Goal: Find specific page/section: Find specific page/section

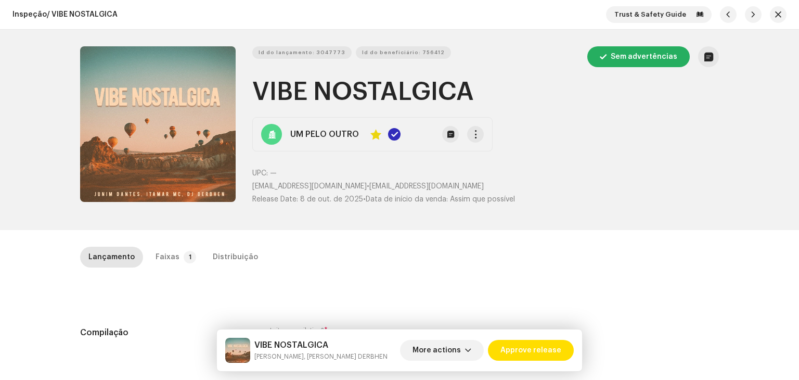
click at [782, 14] on div "Inspeção / VIBE NOSTALGICA Trust & Safety Guide" at bounding box center [399, 15] width 799 height 30
click at [775, 16] on span "button" at bounding box center [778, 14] width 6 height 8
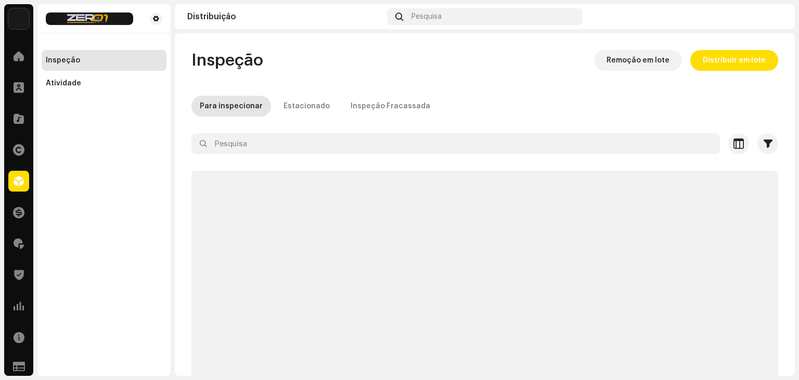
click at [5, 88] on div "Clientes" at bounding box center [18, 87] width 29 height 29
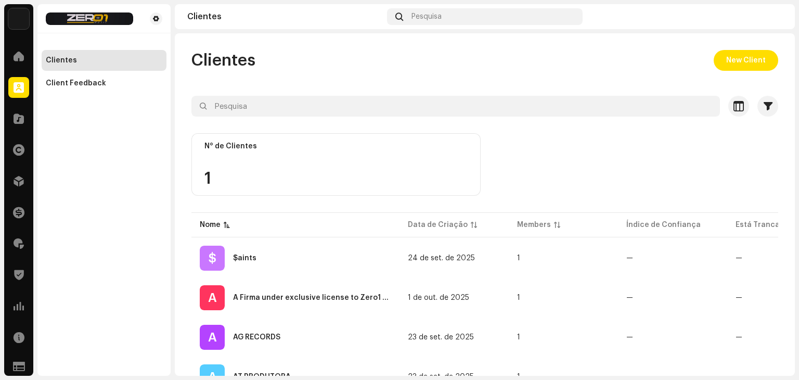
click at [19, 85] on span at bounding box center [19, 87] width 10 height 8
click at [23, 58] on span at bounding box center [19, 56] width 10 height 8
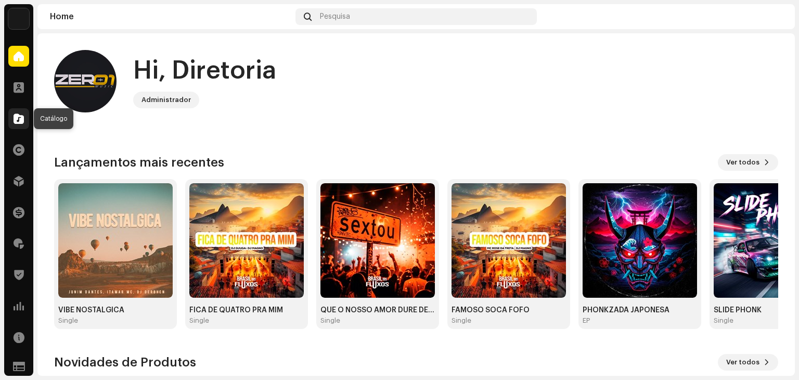
click at [23, 116] on span at bounding box center [19, 118] width 10 height 8
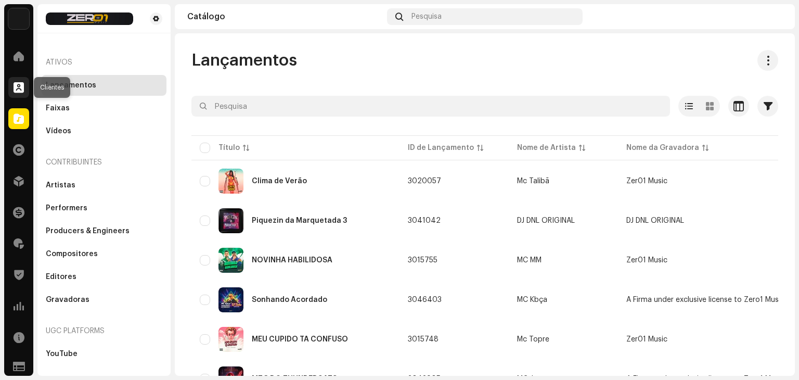
click at [22, 86] on span at bounding box center [19, 87] width 10 height 8
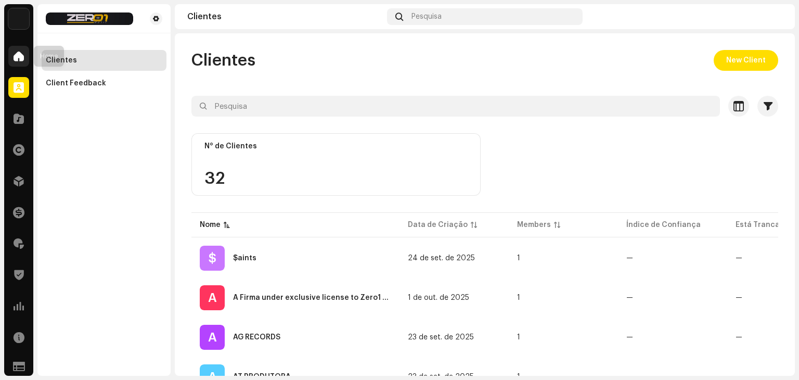
click at [21, 54] on span at bounding box center [19, 56] width 10 height 8
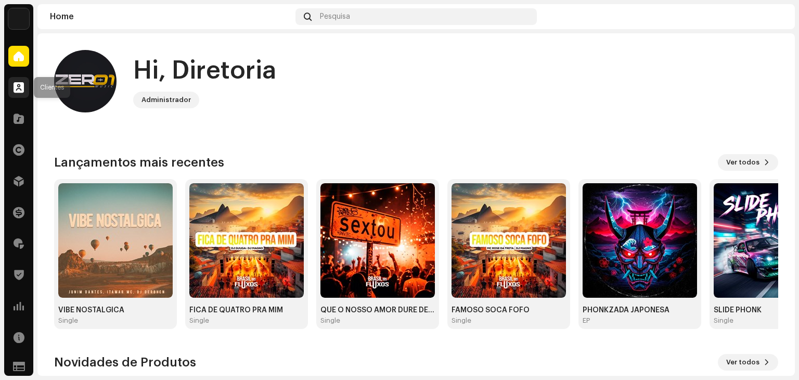
click at [12, 88] on div at bounding box center [18, 87] width 21 height 21
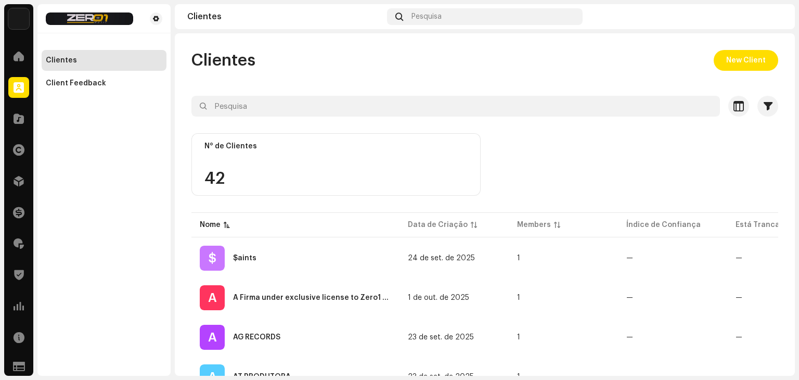
click at [64, 117] on div "Clientes Client Feedback" at bounding box center [103, 189] width 133 height 371
click at [58, 150] on div "Clientes Client Feedback" at bounding box center [103, 189] width 133 height 371
click at [3, 123] on div "Zer01 Music Home Clientes Catálogo Direitos Distribuição Finanças Royalties Tru…" at bounding box center [399, 190] width 799 height 380
click at [20, 119] on span at bounding box center [19, 118] width 10 height 8
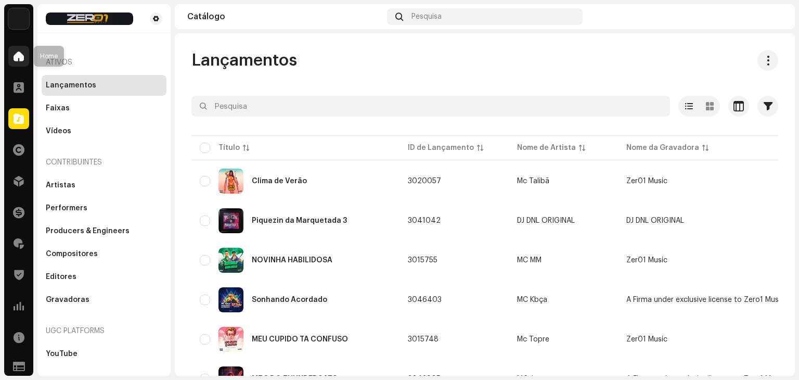
click at [10, 61] on div at bounding box center [18, 56] width 21 height 21
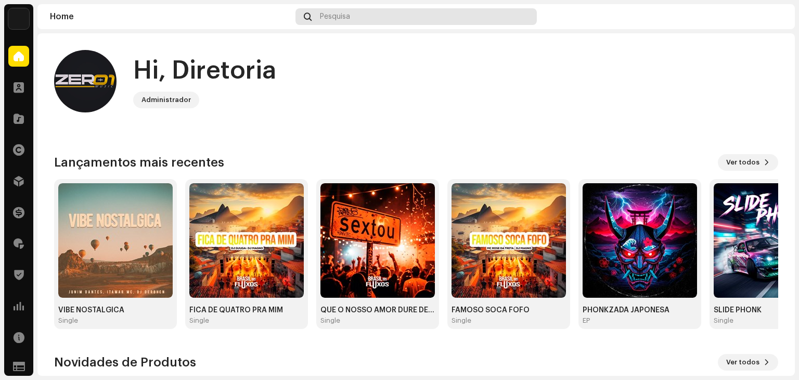
click at [337, 23] on div "Pesquisa" at bounding box center [415, 16] width 241 height 17
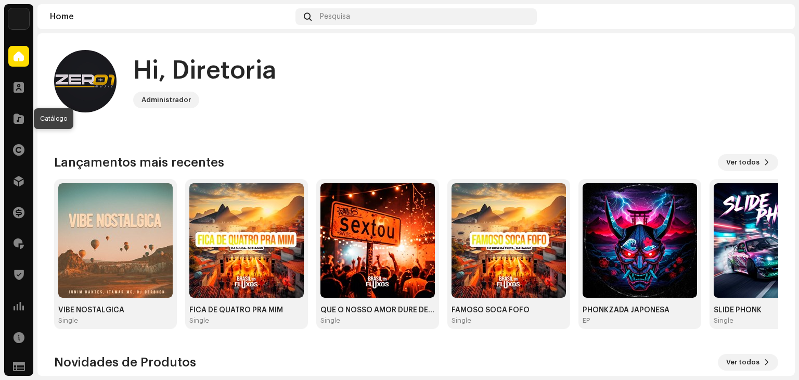
click at [17, 118] on span at bounding box center [19, 118] width 10 height 8
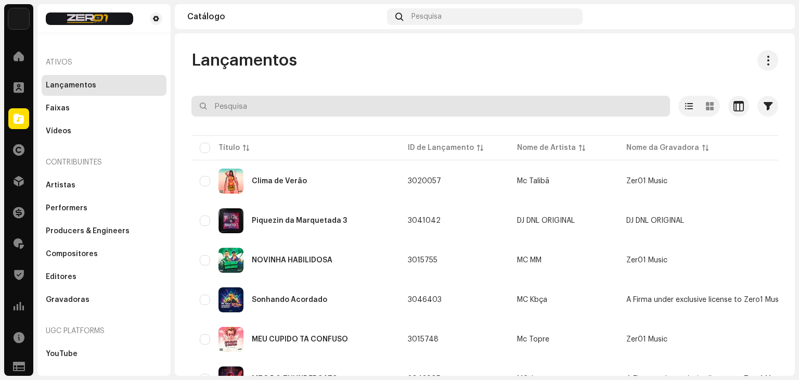
click at [237, 106] on input "text" at bounding box center [430, 106] width 478 height 21
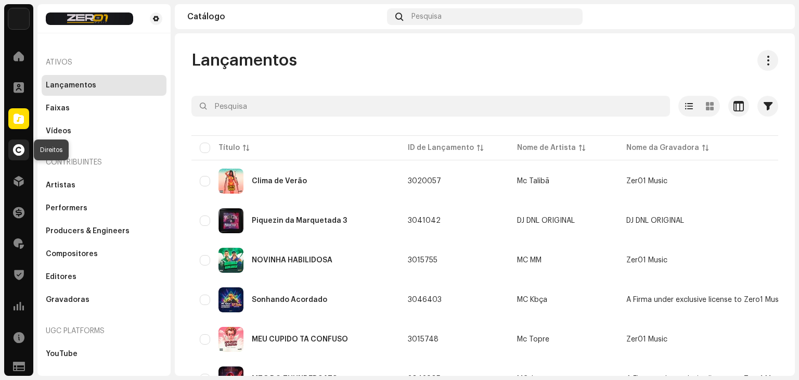
click at [21, 155] on div at bounding box center [18, 149] width 21 height 21
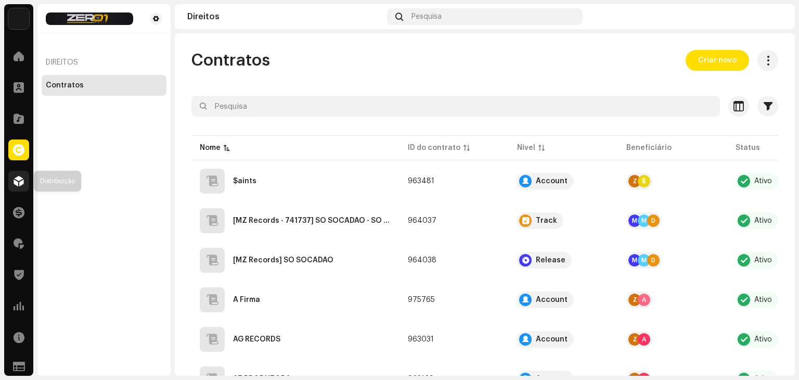
click at [22, 177] on span at bounding box center [19, 181] width 10 height 8
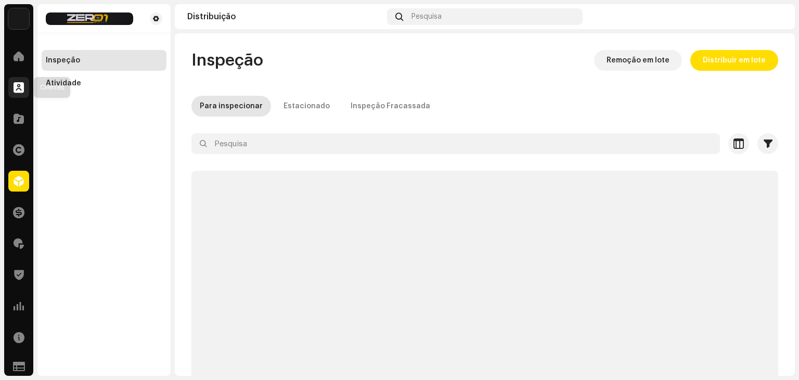
click at [25, 85] on div at bounding box center [18, 87] width 21 height 21
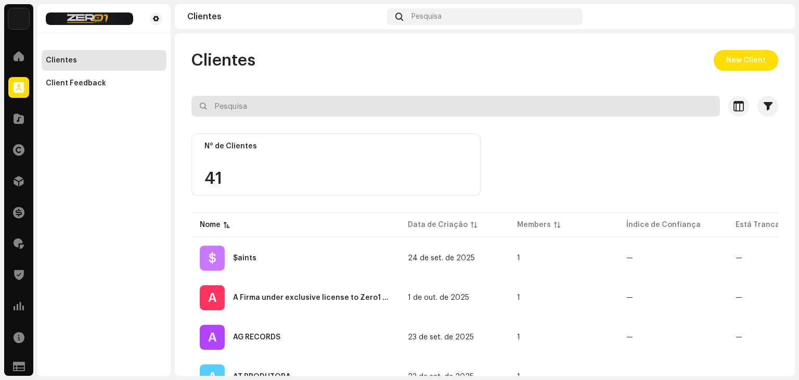
click at [275, 109] on input "text" at bounding box center [455, 106] width 528 height 21
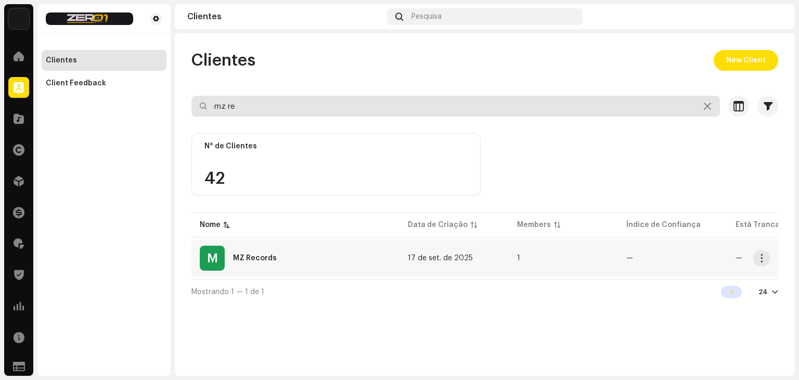
type input "mz re"
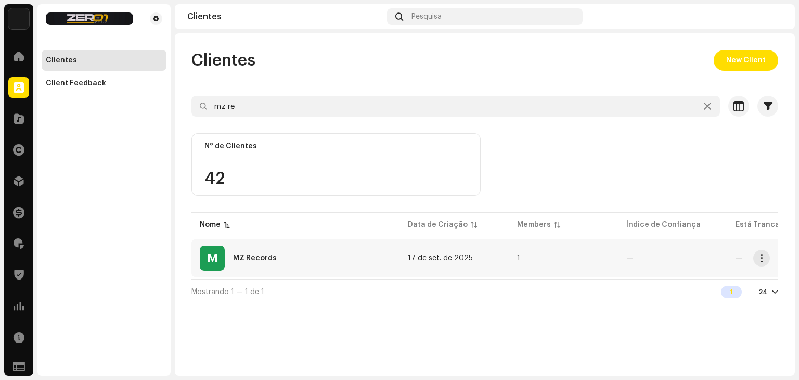
click at [281, 262] on div "M MZ Records" at bounding box center [295, 257] width 191 height 25
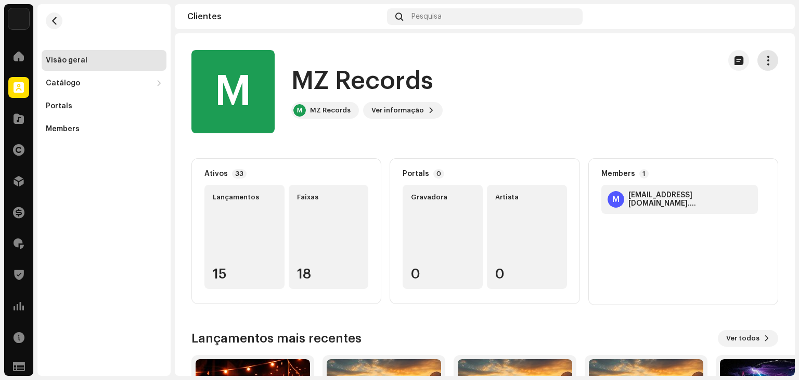
click at [763, 62] on span "button" at bounding box center [768, 60] width 10 height 8
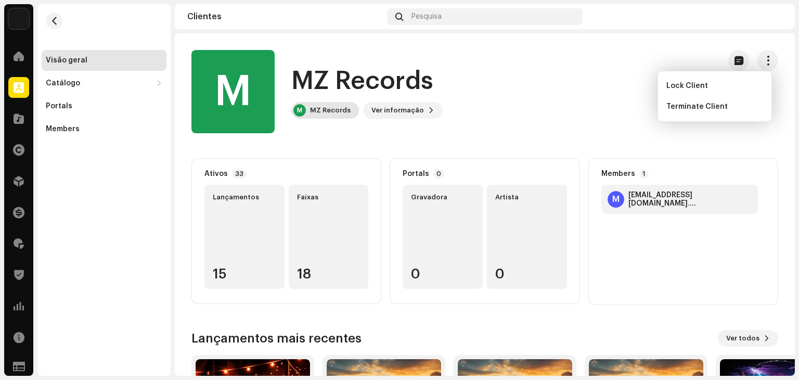
click at [319, 109] on div "MZ Records" at bounding box center [330, 110] width 41 height 8
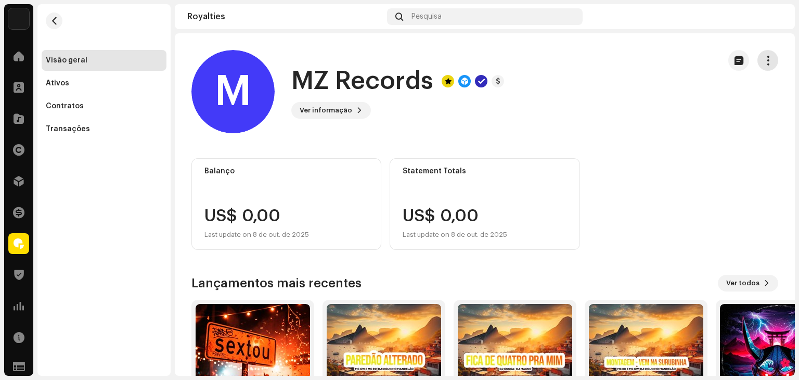
click at [770, 58] on button "button" at bounding box center [767, 60] width 21 height 21
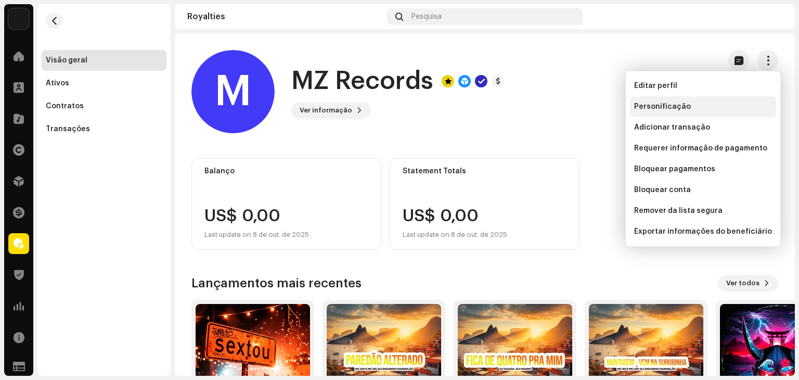
click at [709, 105] on div "Personificação" at bounding box center [703, 106] width 138 height 8
